Goal: Information Seeking & Learning: Learn about a topic

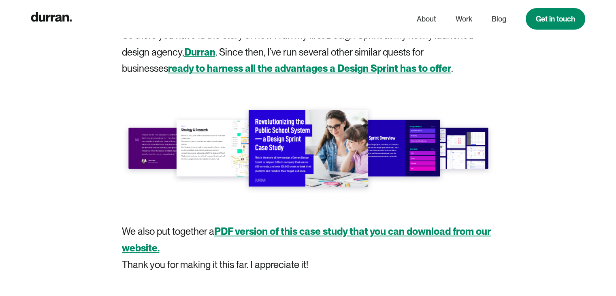
scroll to position [9261, 0]
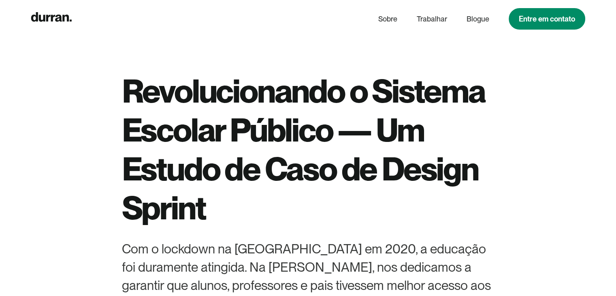
click at [504, 145] on div "Revolucionando o Sistema Escolar Público — Um Estudo de Caso de Design Sprint C…" at bounding box center [308, 212] width 434 height 425
click at [363, 197] on h1 "Revolucionando o Sistema Escolar Público — Um Estudo de Caso de Design Sprint" at bounding box center [308, 148] width 372 height 155
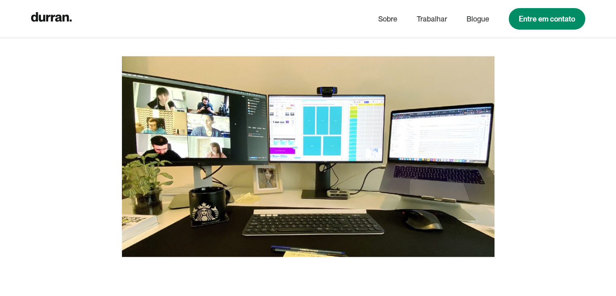
scroll to position [1938, 0]
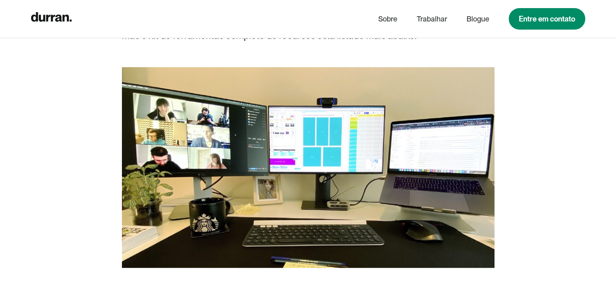
click at [322, 147] on img at bounding box center [308, 167] width 372 height 200
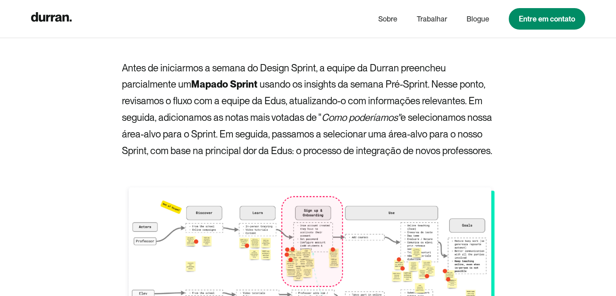
scroll to position [4145, 0]
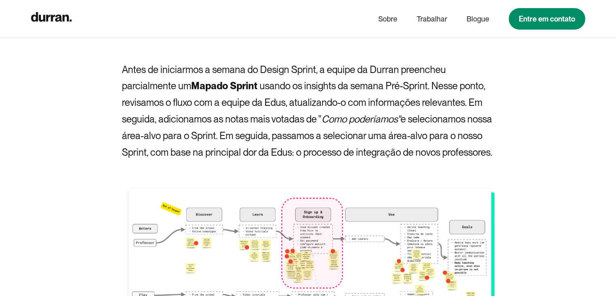
click at [334, 170] on p "‍" at bounding box center [308, 168] width 372 height 17
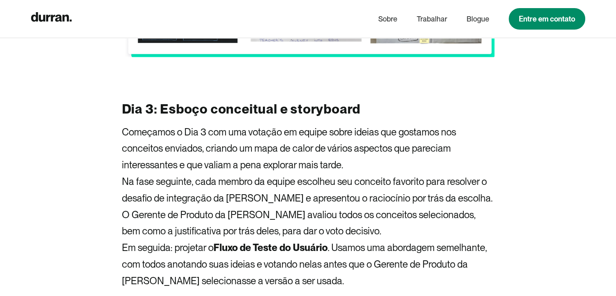
scroll to position [5446, 0]
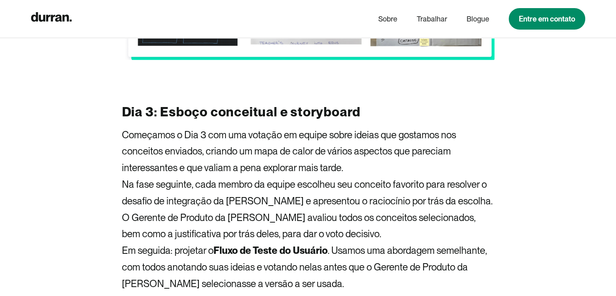
click at [270, 178] on font "Na fase seguinte, cada membro da equipe escolheu seu conceito favorito para res…" at bounding box center [307, 208] width 370 height 61
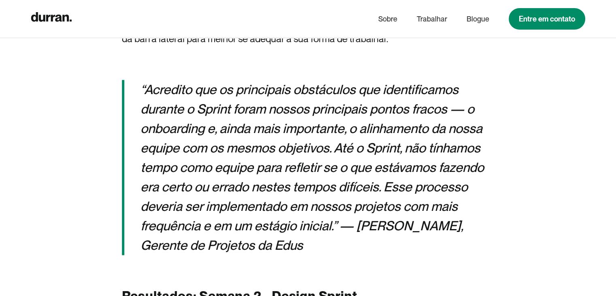
scroll to position [6970, 0]
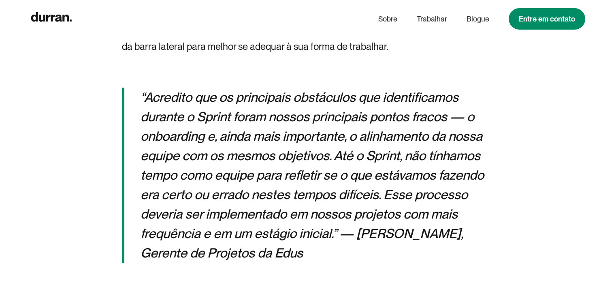
click at [246, 176] on font "“Acredito que os principais obstáculos que identificamos durante o Sprint foram…" at bounding box center [311, 174] width 343 height 171
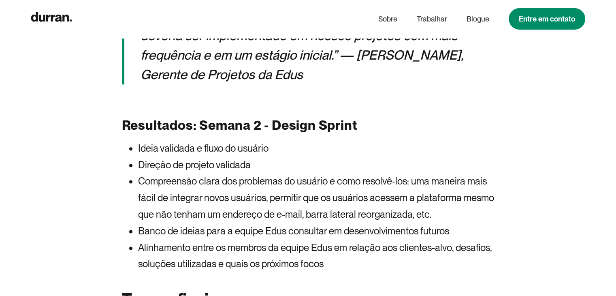
scroll to position [7141, 0]
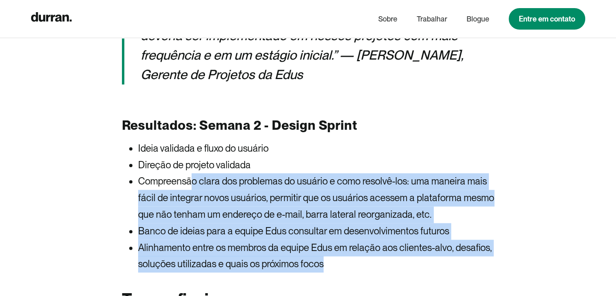
drag, startPoint x: 331, startPoint y: 232, endPoint x: 194, endPoint y: 152, distance: 158.6
click at [194, 152] on ul "Ideia validada e fluxo do usuário Direção de projeto validada Compreensão clara…" at bounding box center [308, 206] width 372 height 132
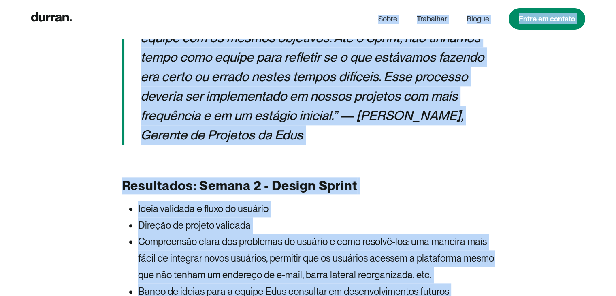
scroll to position [7055, 0]
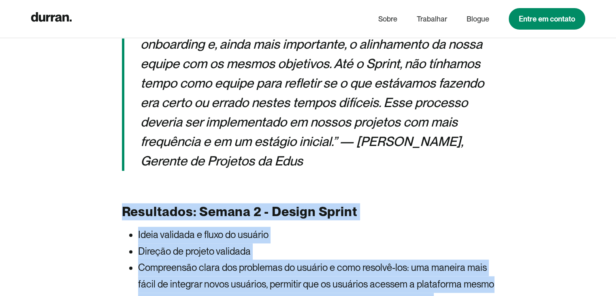
drag, startPoint x: 367, startPoint y: 174, endPoint x: 117, endPoint y: 180, distance: 250.3
copy div "Loremipsum: Dolors 9 - Ametco Adipis Elits doeiusmo t incid ut laboree Dolorem …"
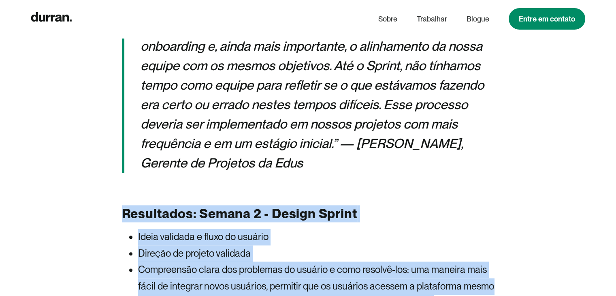
scroll to position [7045, 0]
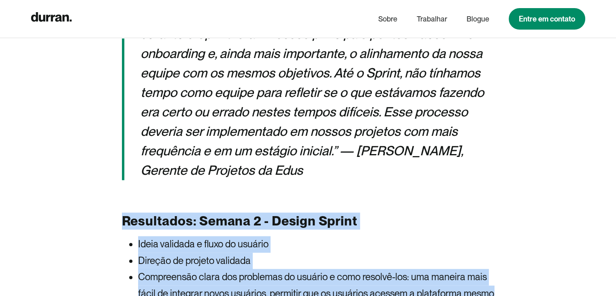
drag, startPoint x: 218, startPoint y: 176, endPoint x: 177, endPoint y: 177, distance: 41.3
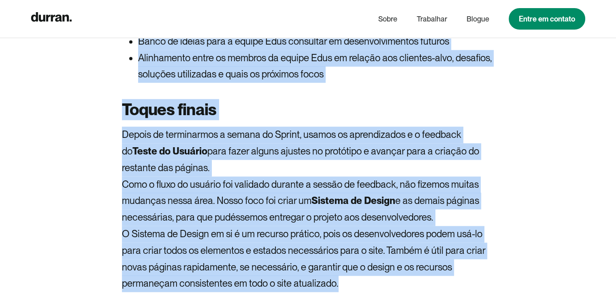
scroll to position [7340, 0]
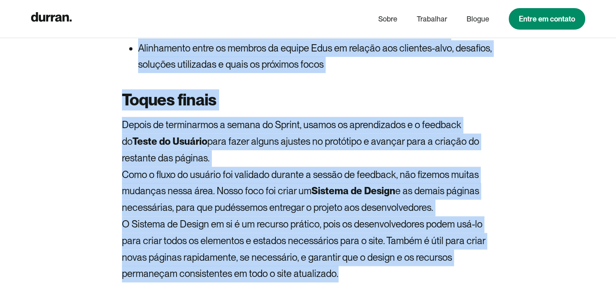
click at [169, 185] on font "e as demais páginas necessárias, para que pudéssemos entregar o projeto aos des…" at bounding box center [300, 199] width 357 height 28
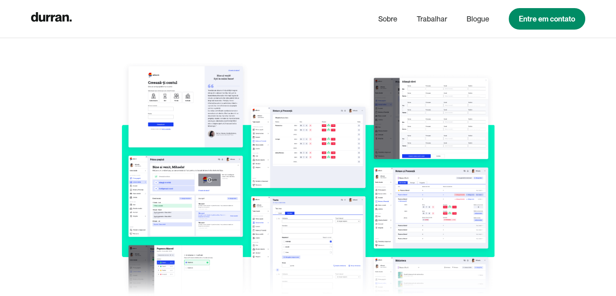
scroll to position [7997, 0]
